Goal: Task Accomplishment & Management: Use online tool/utility

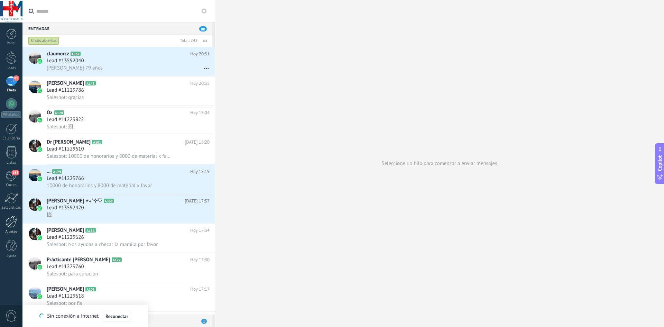
click at [8, 222] on div at bounding box center [12, 221] width 12 height 12
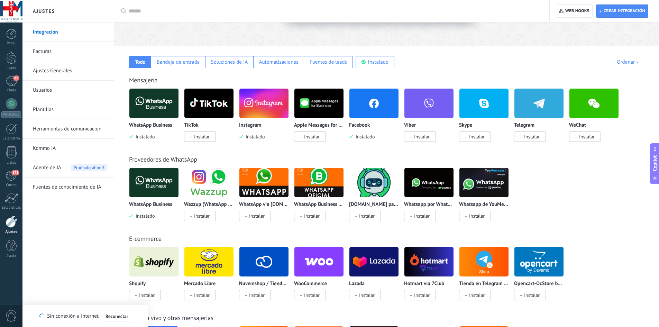
scroll to position [104, 0]
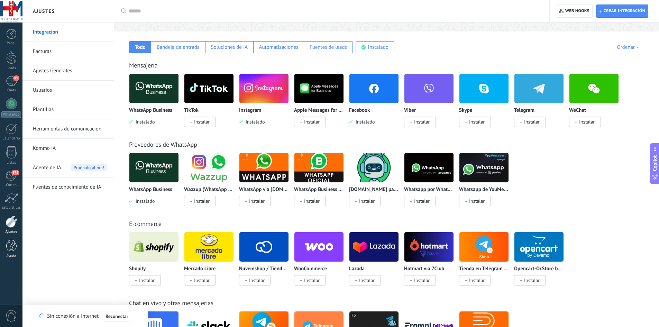
click at [13, 249] on div at bounding box center [11, 246] width 10 height 12
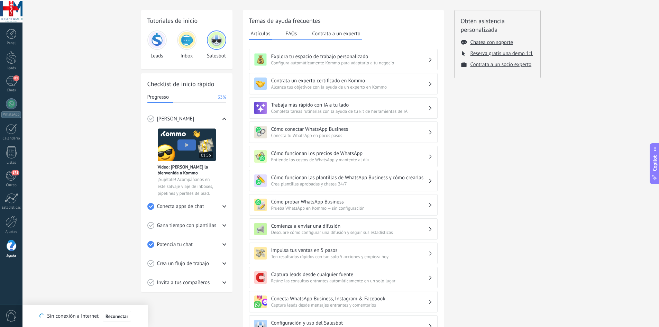
scroll to position [35, 0]
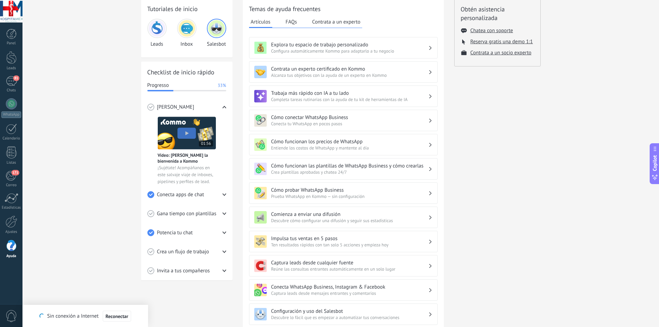
click at [222, 194] on div "Conecta apps de chat" at bounding box center [186, 194] width 79 height 19
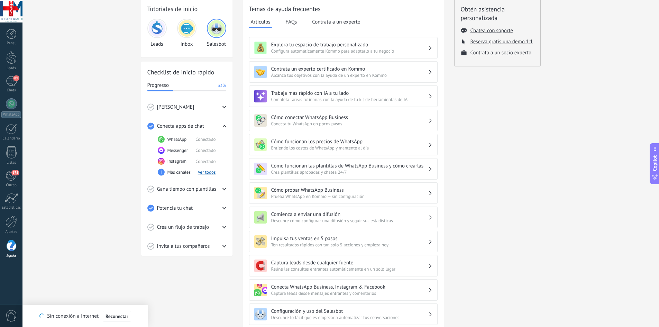
click at [224, 190] on icon at bounding box center [224, 189] width 4 height 4
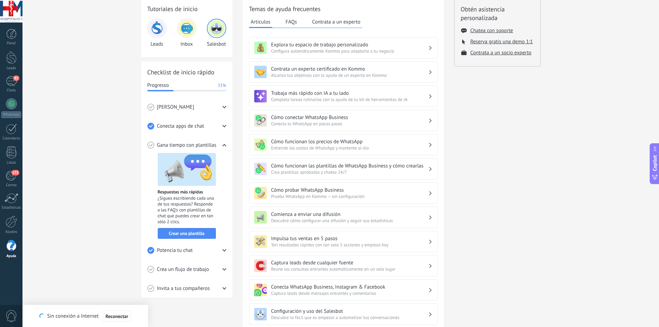
click at [205, 268] on span "Crea un flujo de trabajo" at bounding box center [183, 269] width 52 height 7
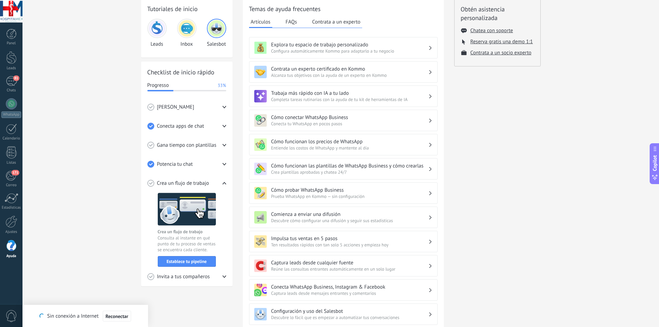
click at [225, 164] on use at bounding box center [224, 164] width 4 height 2
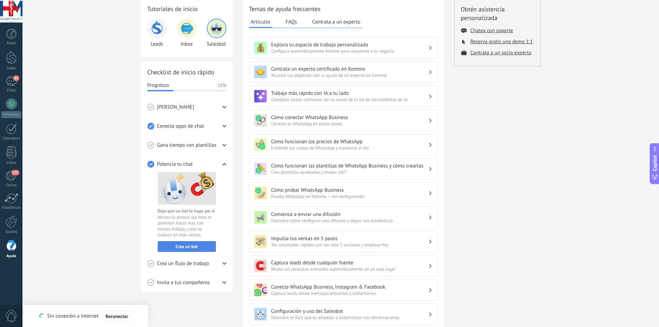
click at [197, 247] on span "Crea un bot" at bounding box center [187, 246] width 22 height 5
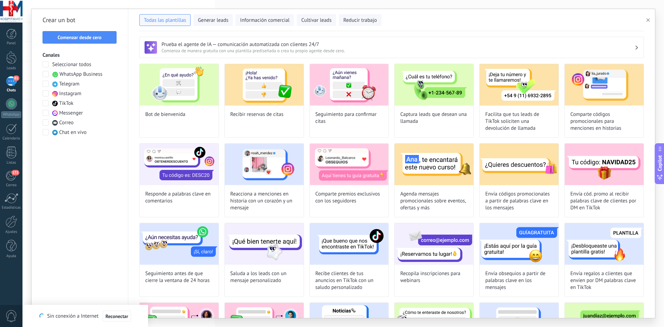
click at [279, 106] on div "Recibir reservas de citas" at bounding box center [264, 101] width 80 height 74
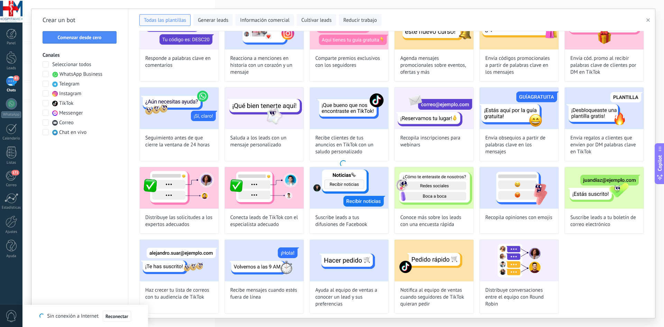
scroll to position [137, 0]
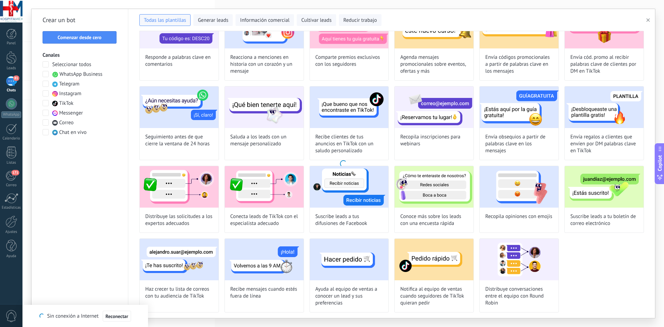
type input "**********"
